Goal: Register for event/course

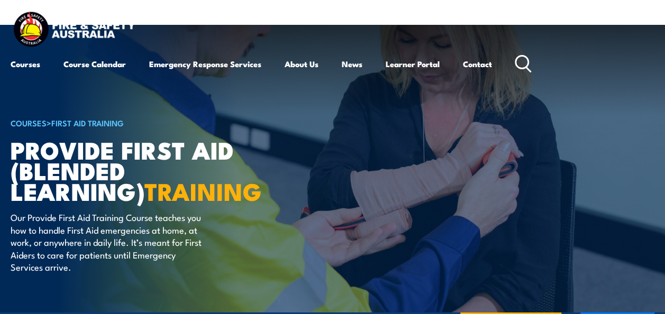
click at [102, 66] on link "Course Calendar" at bounding box center [94, 63] width 62 height 25
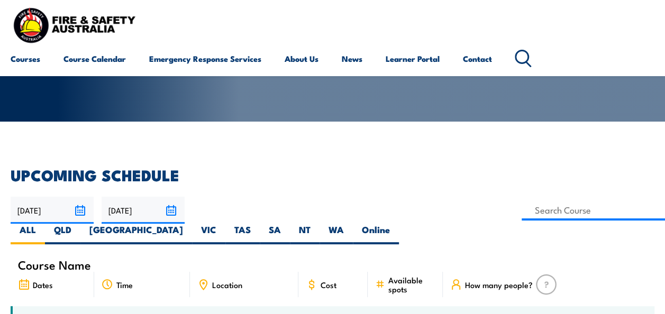
click at [353, 224] on label "WA" at bounding box center [335, 234] width 33 height 21
click at [351, 224] on input "WA" at bounding box center [347, 227] width 7 height 7
radio input "true"
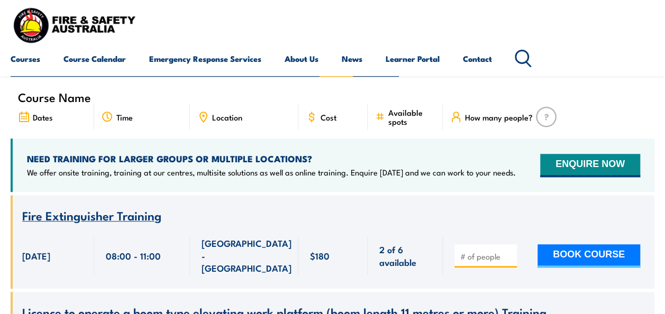
scroll to position [317, 0]
click at [237, 113] on span "Location" at bounding box center [227, 117] width 30 height 9
click at [239, 113] on span "Location" at bounding box center [227, 117] width 30 height 9
click at [212, 113] on span "Location" at bounding box center [227, 117] width 30 height 9
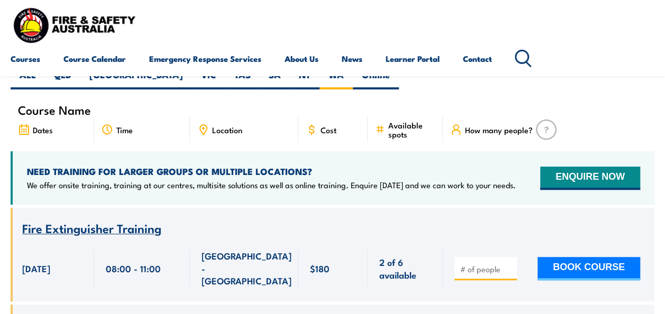
scroll to position [0, 0]
